Goal: Information Seeking & Learning: Learn about a topic

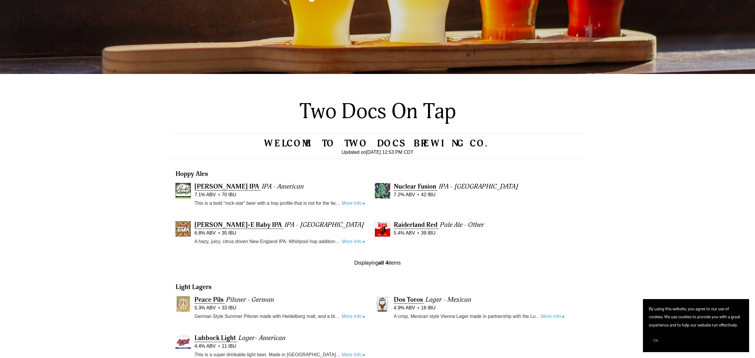
scroll to position [283, 0]
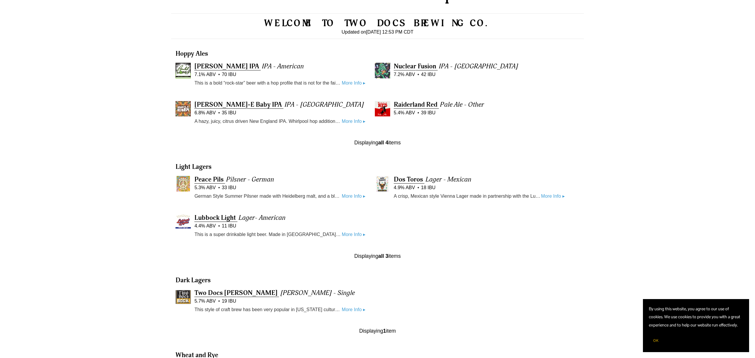
click at [355, 238] on link "More Info ▸" at bounding box center [354, 235] width 24 height 8
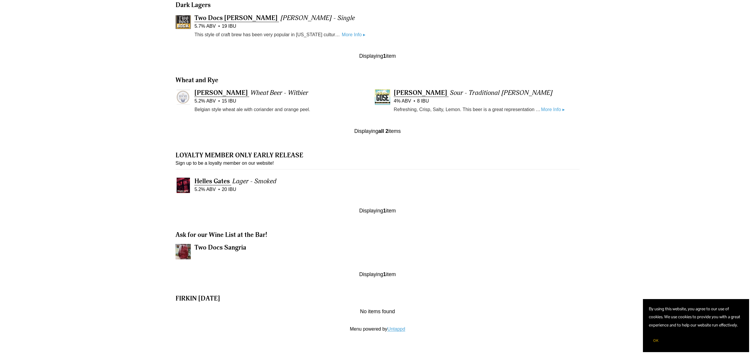
scroll to position [580, 0]
click at [225, 244] on span "Two Docs Sangria" at bounding box center [220, 248] width 52 height 8
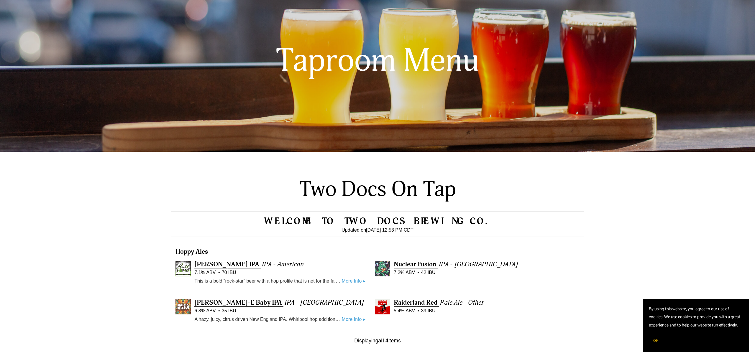
scroll to position [0, 0]
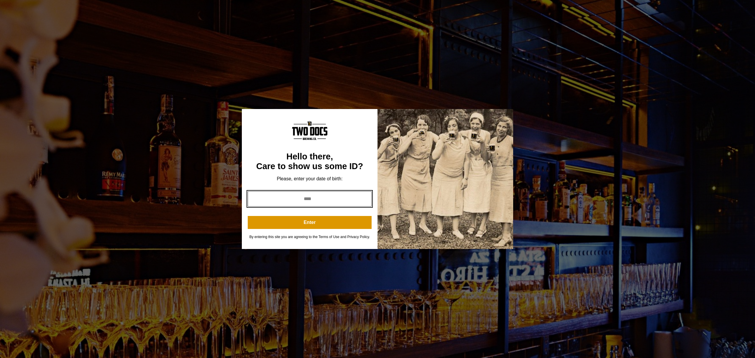
click at [294, 197] on input "year" at bounding box center [310, 198] width 124 height 15
type input "****"
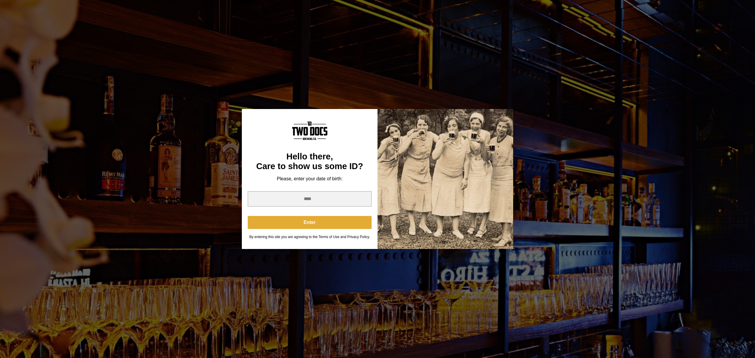
click at [348, 229] on button "Enter" at bounding box center [310, 222] width 124 height 13
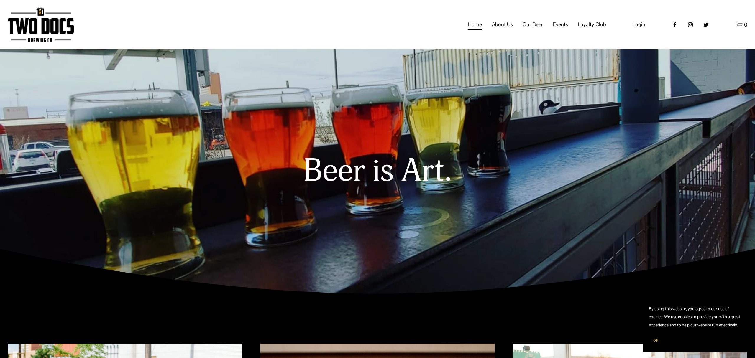
click at [0, 0] on span "Calendar" at bounding box center [0, 0] width 0 height 0
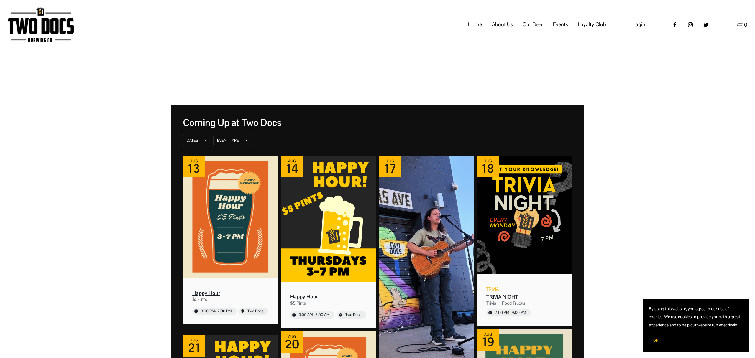
click at [212, 294] on div "Happy Hour" at bounding box center [230, 293] width 76 height 7
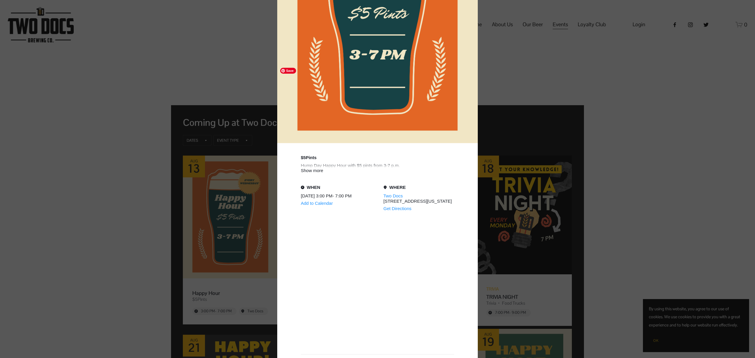
scroll to position [181, 0]
click at [314, 170] on div "Show more" at bounding box center [377, 170] width 153 height 5
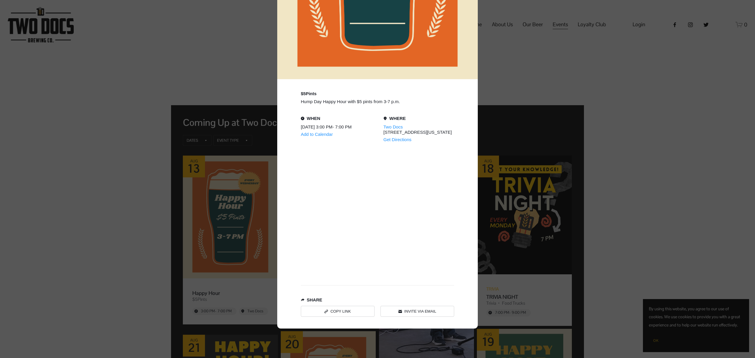
scroll to position [0, 0]
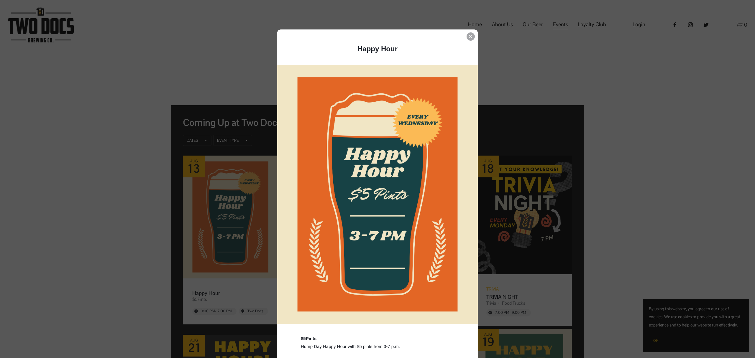
click at [469, 36] on icon "Event details popup" at bounding box center [471, 37] width 4 height 4
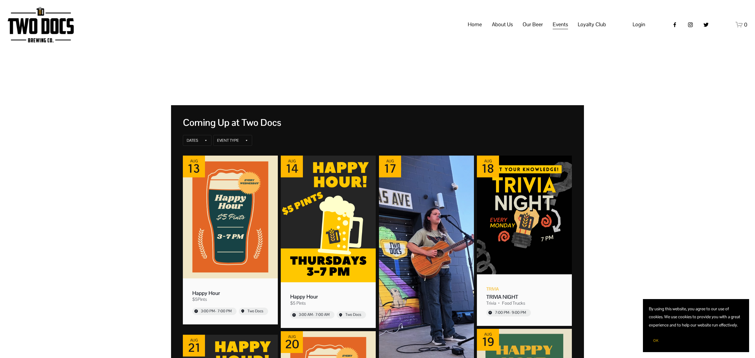
click at [0, 0] on span "Loyalty Club" at bounding box center [0, 0] width 0 height 0
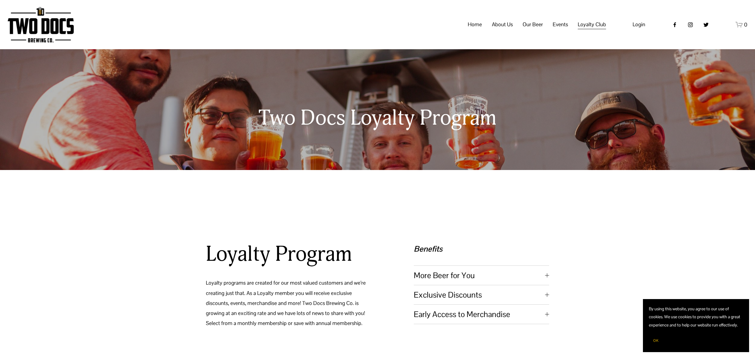
click at [0, 0] on span "Taproom Menu" at bounding box center [0, 0] width 0 height 0
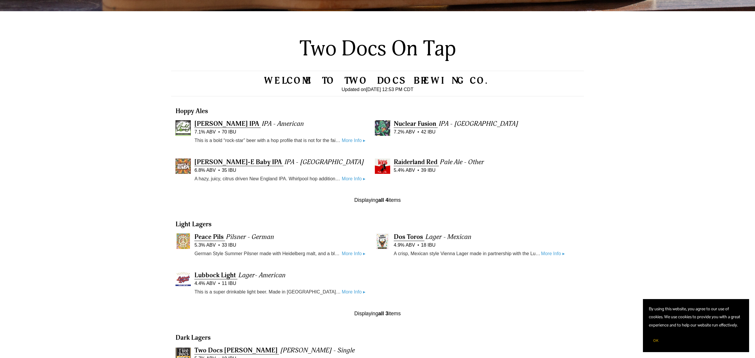
scroll to position [225, 0]
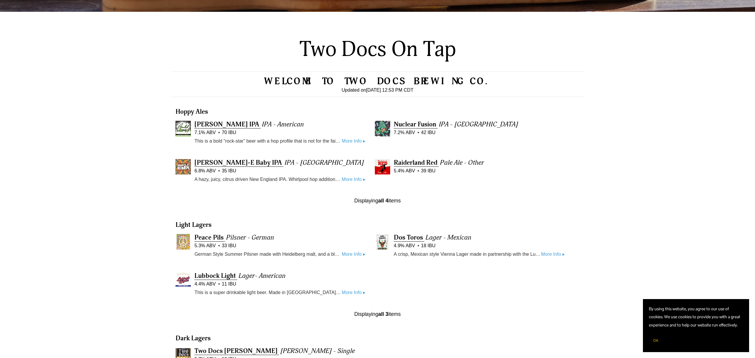
click at [377, 203] on div "Displaying all 4 items" at bounding box center [377, 200] width 413 height 7
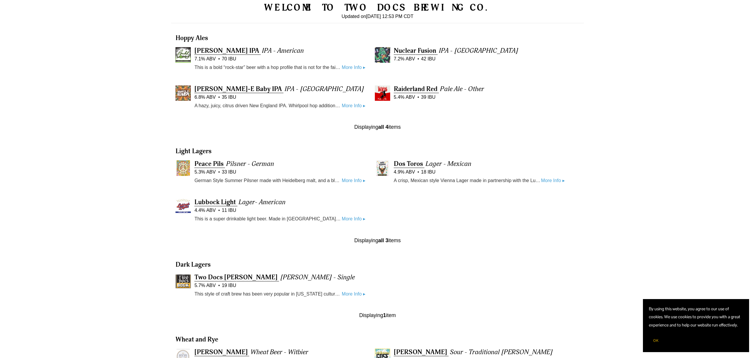
scroll to position [299, 0]
click at [550, 178] on link "More Info ▸" at bounding box center [553, 180] width 24 height 8
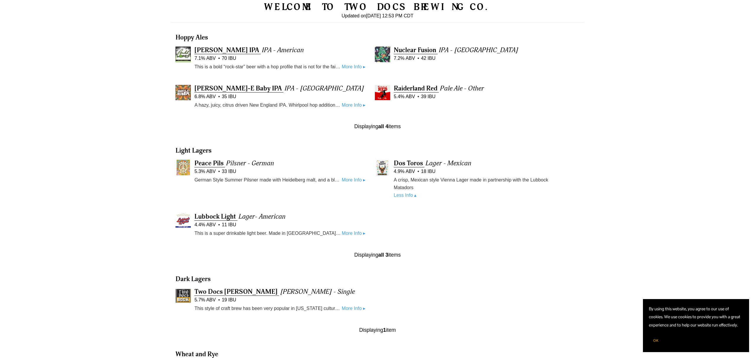
click at [354, 179] on link "More Info ▸" at bounding box center [354, 180] width 24 height 8
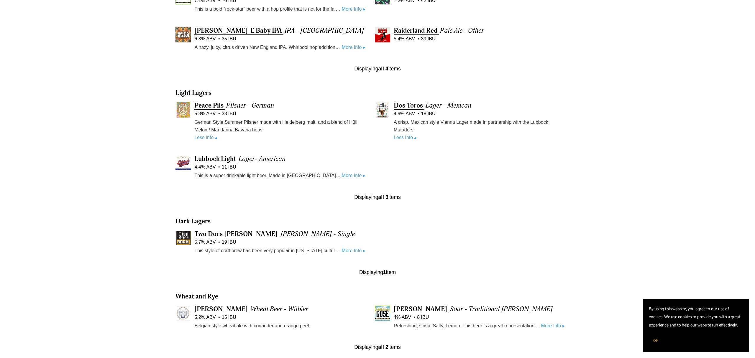
scroll to position [357, 0]
click at [354, 175] on link "More Info ▸" at bounding box center [354, 175] width 24 height 8
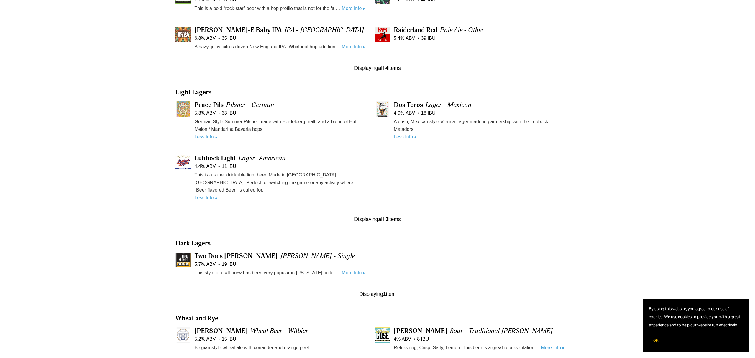
click at [217, 158] on span "Lubbock Light" at bounding box center [215, 158] width 42 height 8
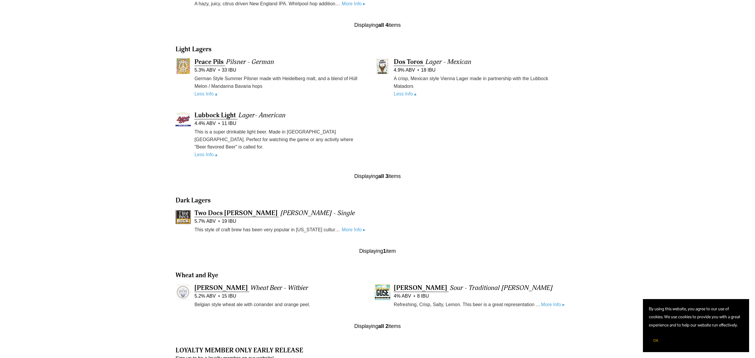
scroll to position [0, 0]
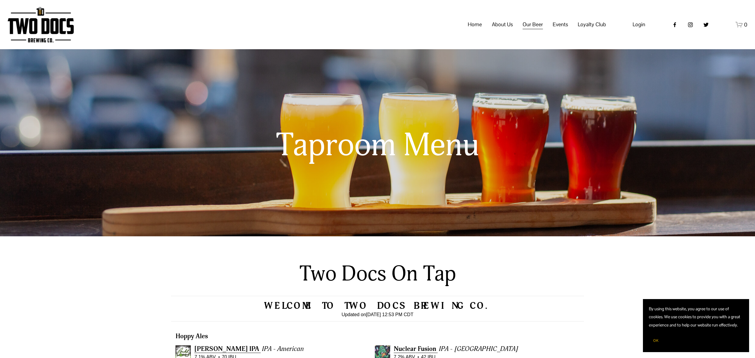
click at [689, 28] on icon "instagram-unauth" at bounding box center [690, 25] width 6 height 6
